Goal: Navigation & Orientation: Find specific page/section

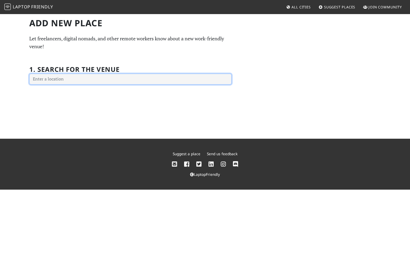
click at [139, 82] on input "text" at bounding box center [130, 79] width 202 height 11
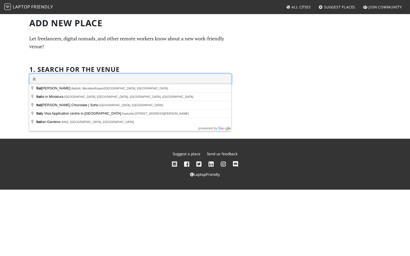
type input "i"
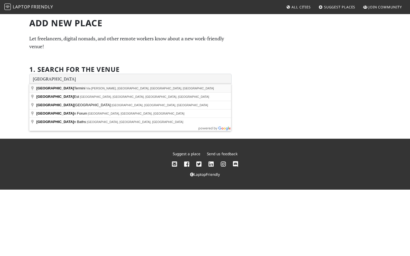
type input "Roma Termini, Via Giovanni Giolitti, Rome, Metropolitan City of Rome Capital, I…"
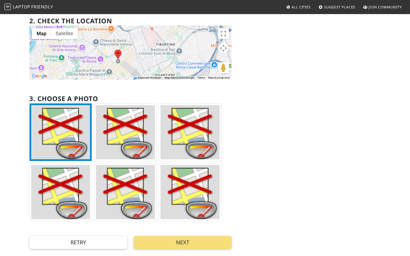
scroll to position [84, 0]
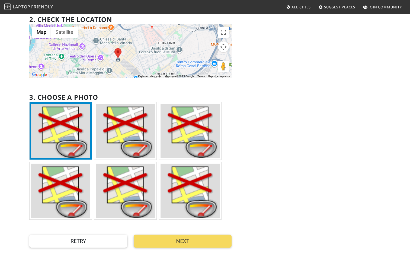
click at [158, 241] on button "Next" at bounding box center [183, 241] width 98 height 13
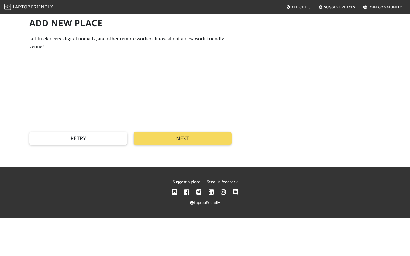
scroll to position [0, 0]
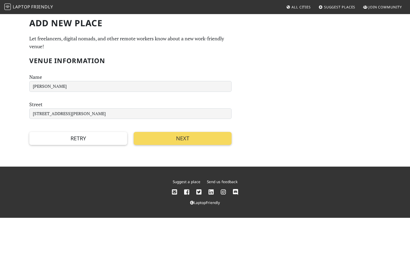
click at [148, 142] on button "Next" at bounding box center [183, 138] width 98 height 13
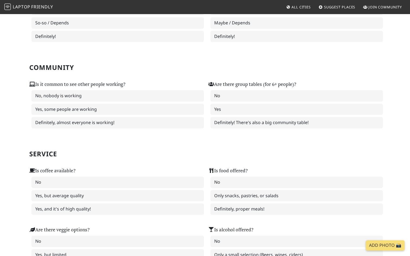
scroll to position [81, 0]
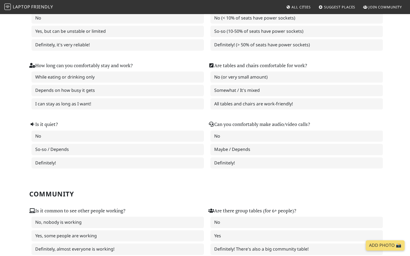
click at [303, 6] on span "All Cities" at bounding box center [300, 7] width 19 height 5
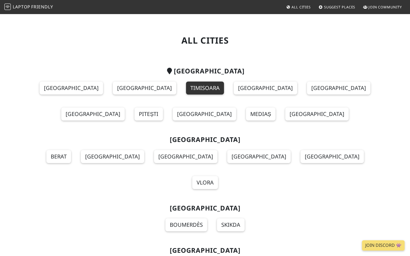
click at [186, 83] on link "Timisoara" at bounding box center [205, 88] width 38 height 13
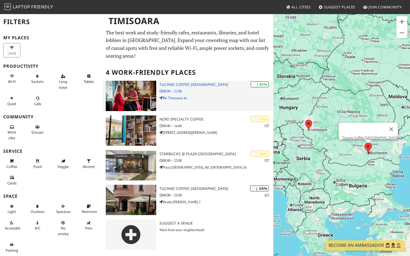
click at [206, 81] on div "| 81% Tucano Coffee Madagascar 08:00 – 21:00 Bd. Timișoara 4a" at bounding box center [216, 96] width 114 height 30
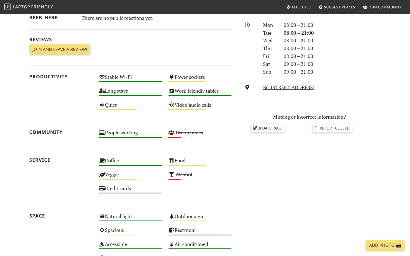
scroll to position [153, 0]
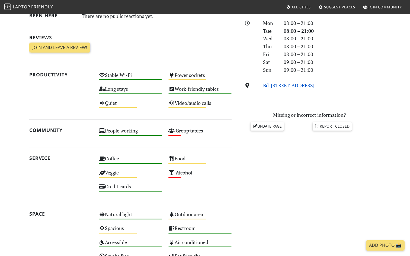
click at [296, 82] on link "Bd. [STREET_ADDRESS]" at bounding box center [289, 85] width 52 height 7
